Goal: Navigation & Orientation: Find specific page/section

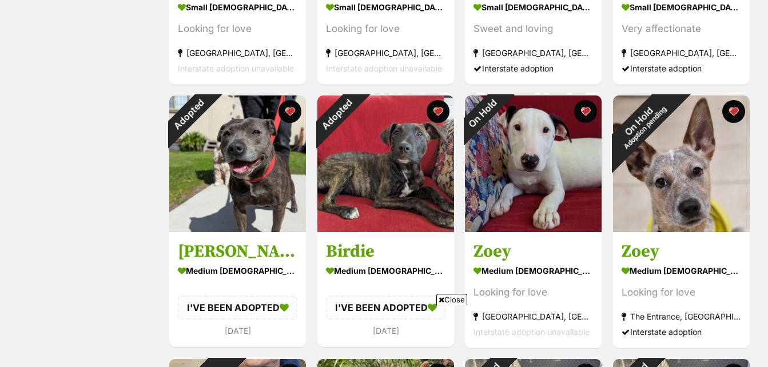
scroll to position [658, 0]
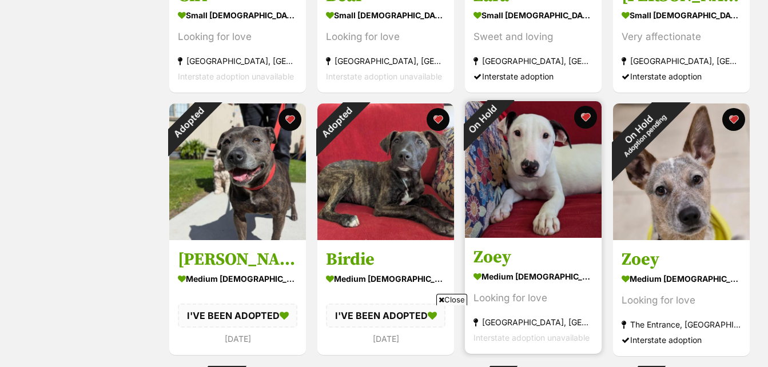
click at [527, 187] on img at bounding box center [533, 169] width 137 height 137
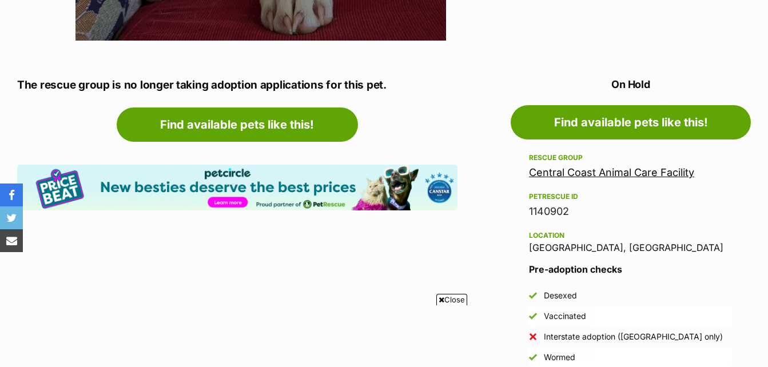
scroll to position [561, 0]
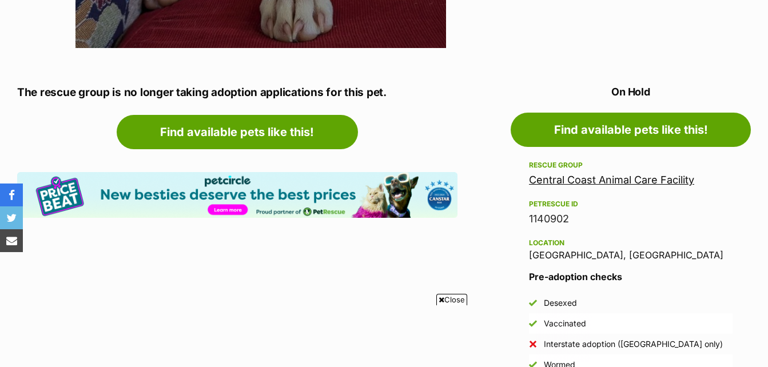
click at [642, 181] on link "Central Coast Animal Care Facility" at bounding box center [611, 180] width 165 height 12
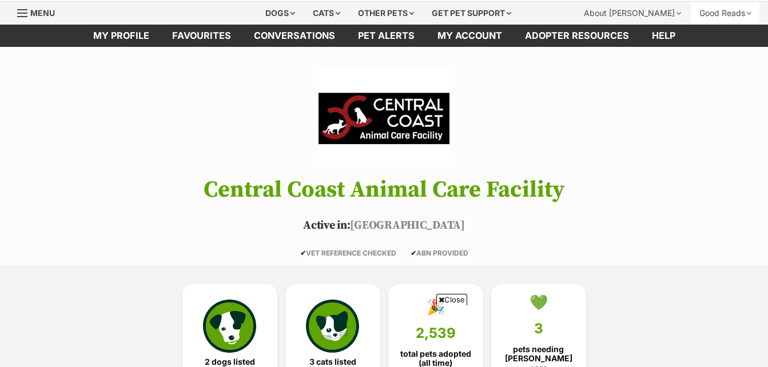
scroll to position [17, 0]
